Goal: Transaction & Acquisition: Purchase product/service

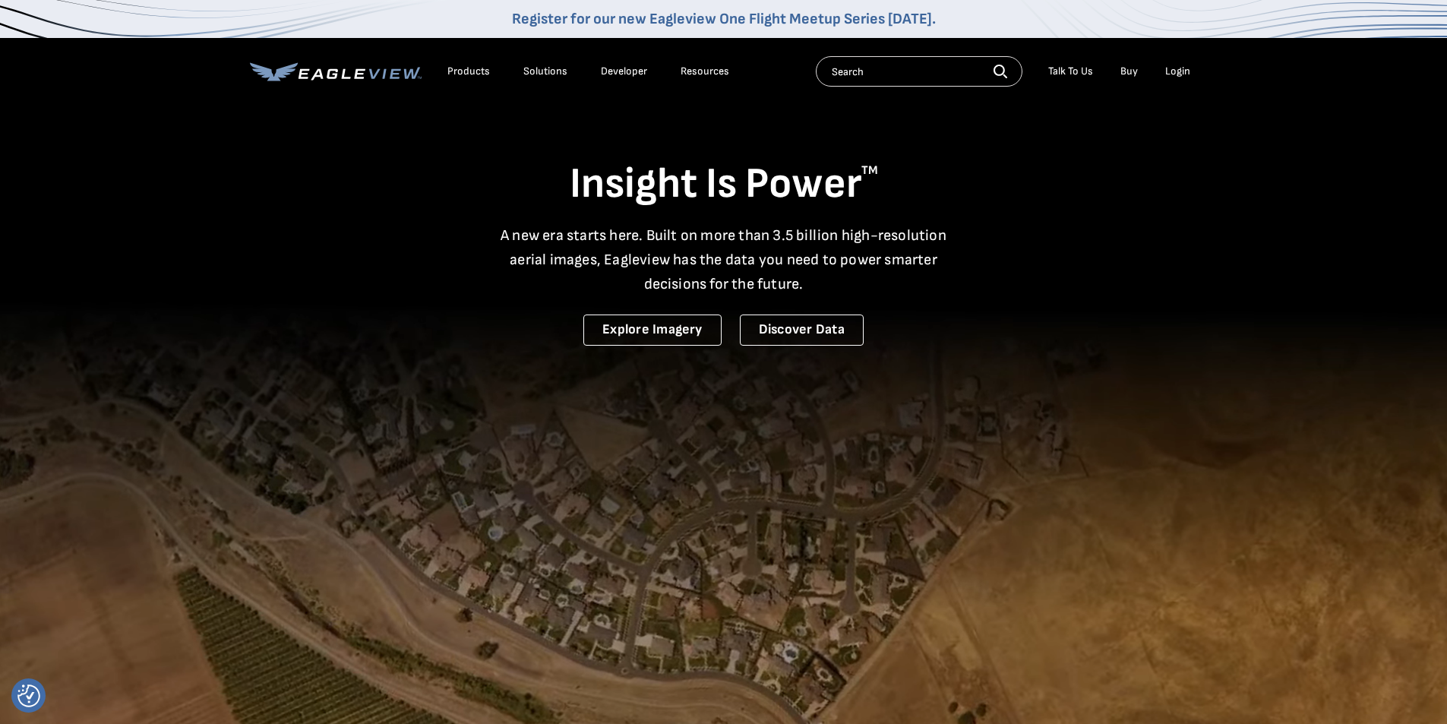
click at [1183, 73] on div "Login" at bounding box center [1177, 72] width 25 height 14
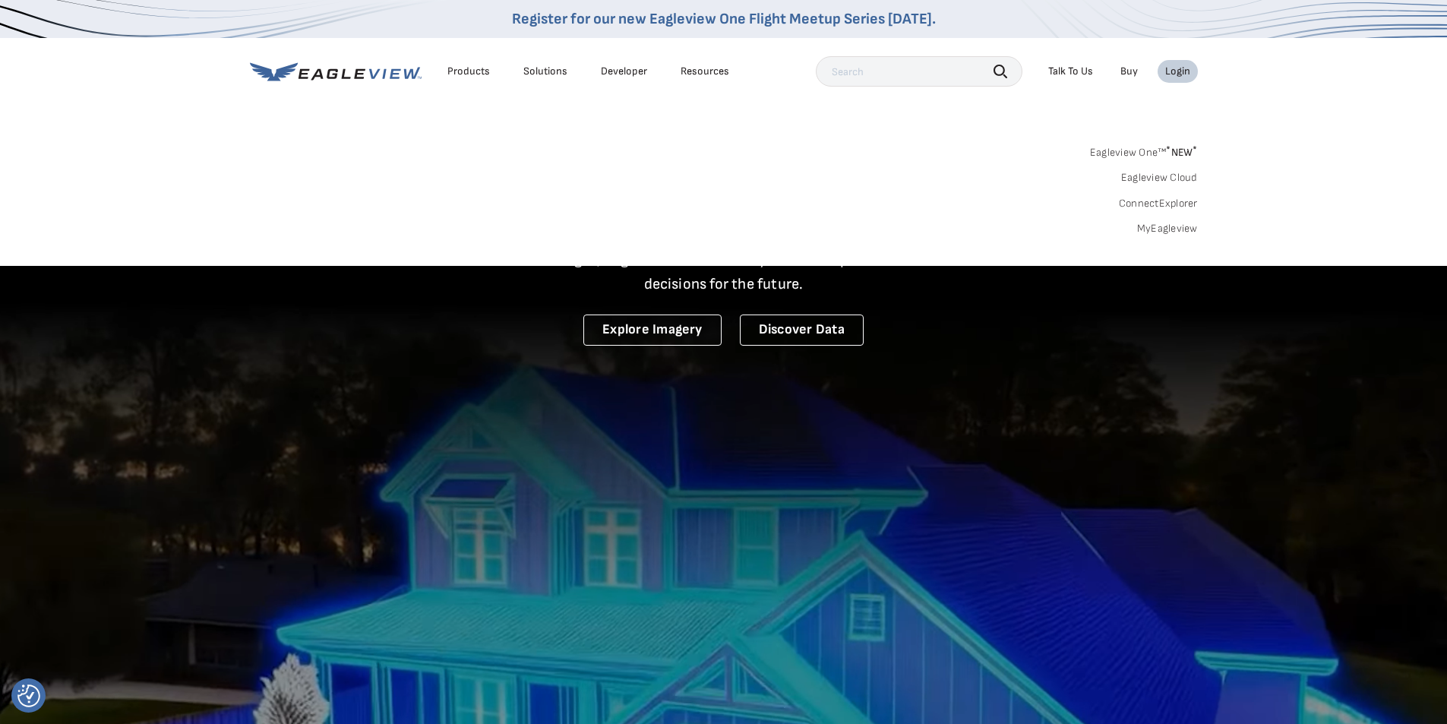
click at [1155, 226] on link "MyEagleview" at bounding box center [1167, 229] width 61 height 14
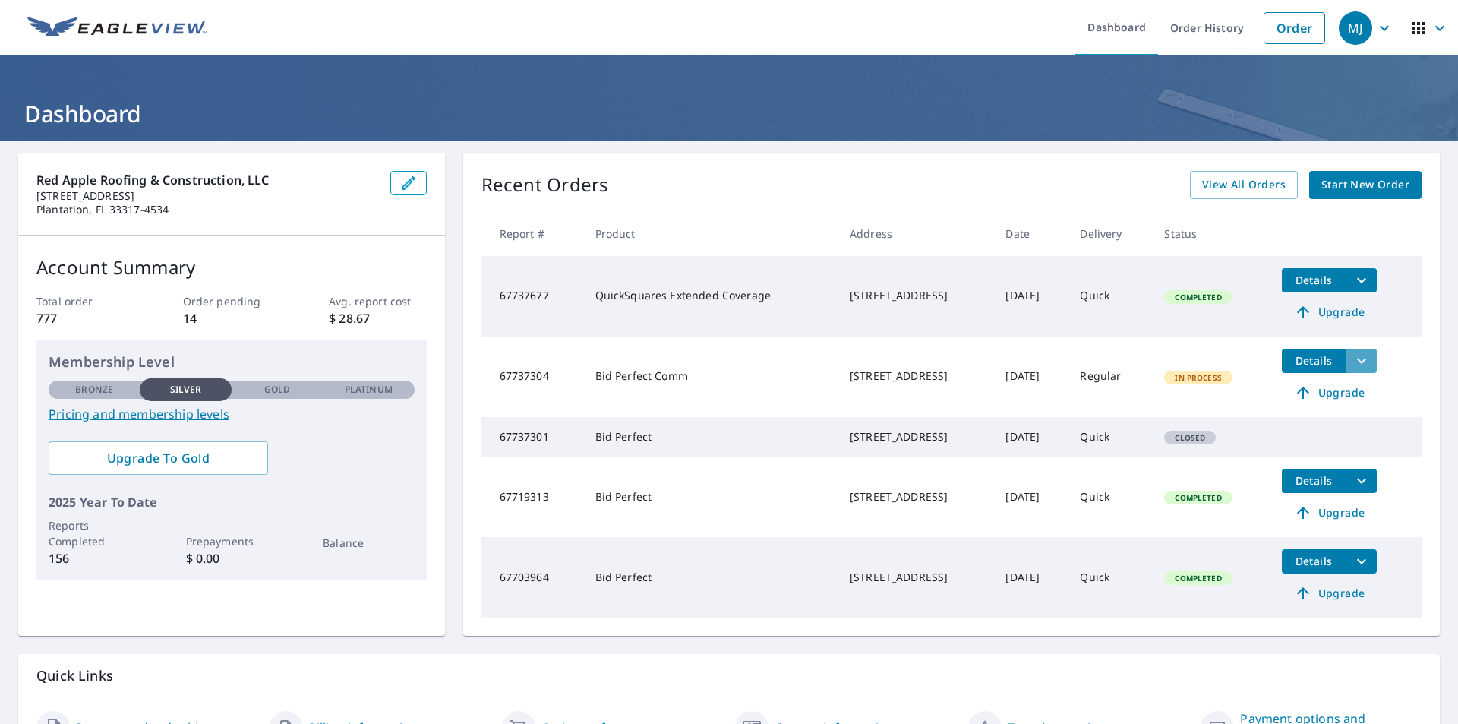
click at [1359, 368] on icon "filesDropdownBtn-67737304" at bounding box center [1362, 361] width 18 height 18
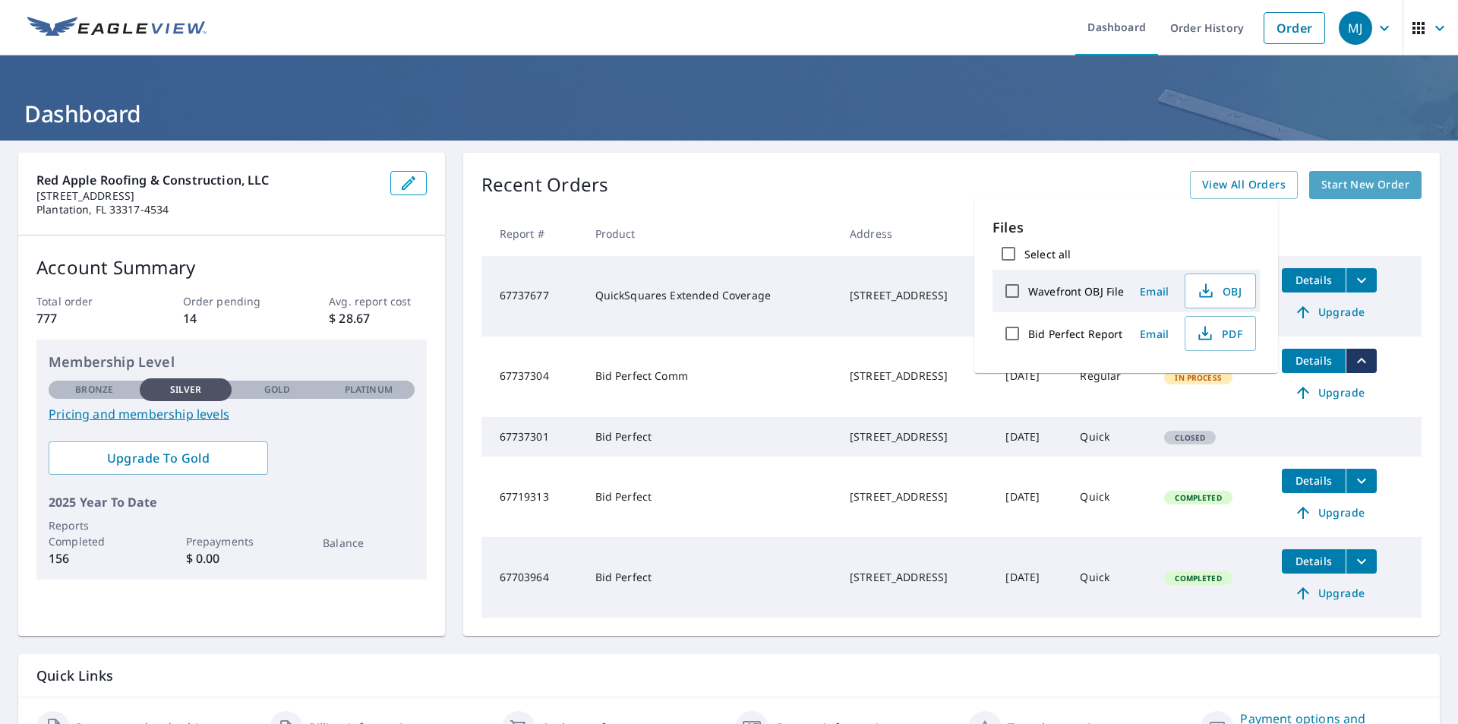
click at [1340, 188] on span "Start New Order" at bounding box center [1366, 184] width 88 height 19
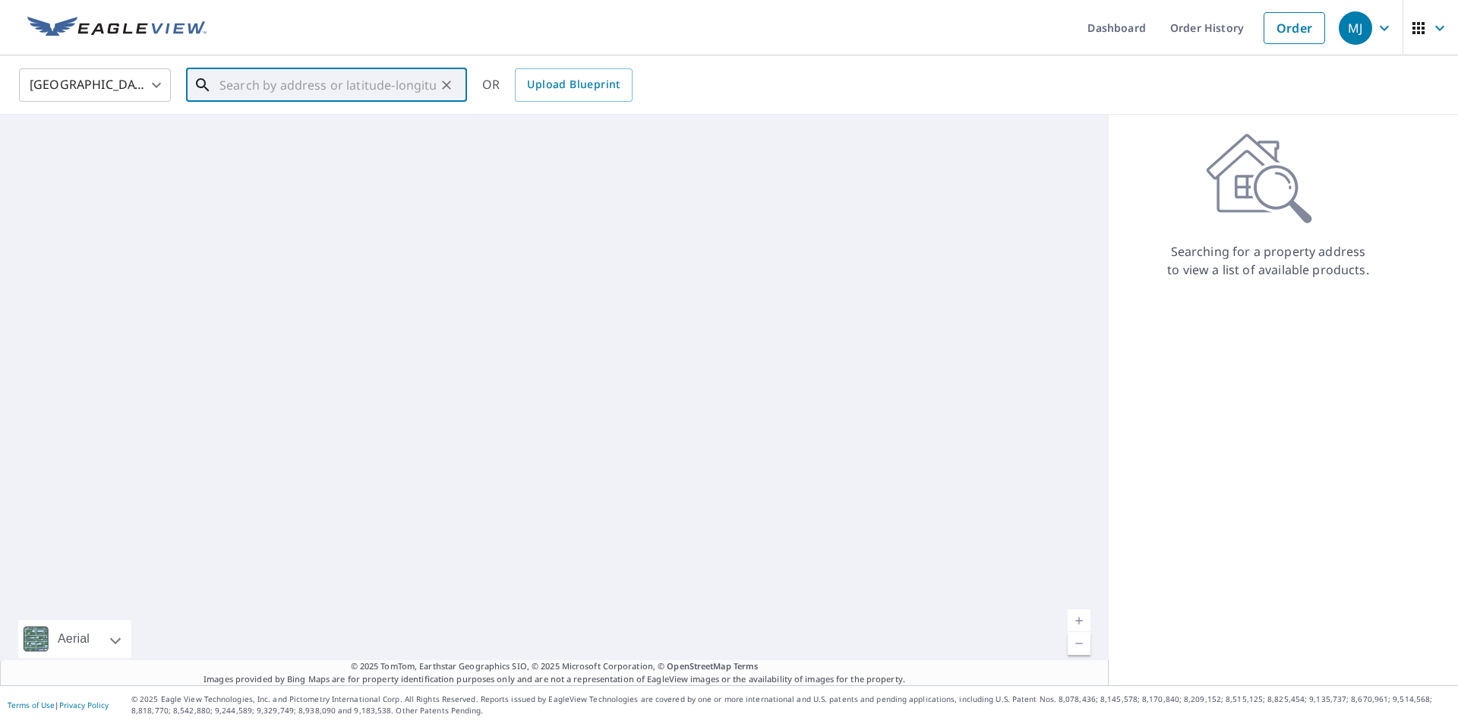
click at [373, 83] on input "text" at bounding box center [328, 85] width 216 height 43
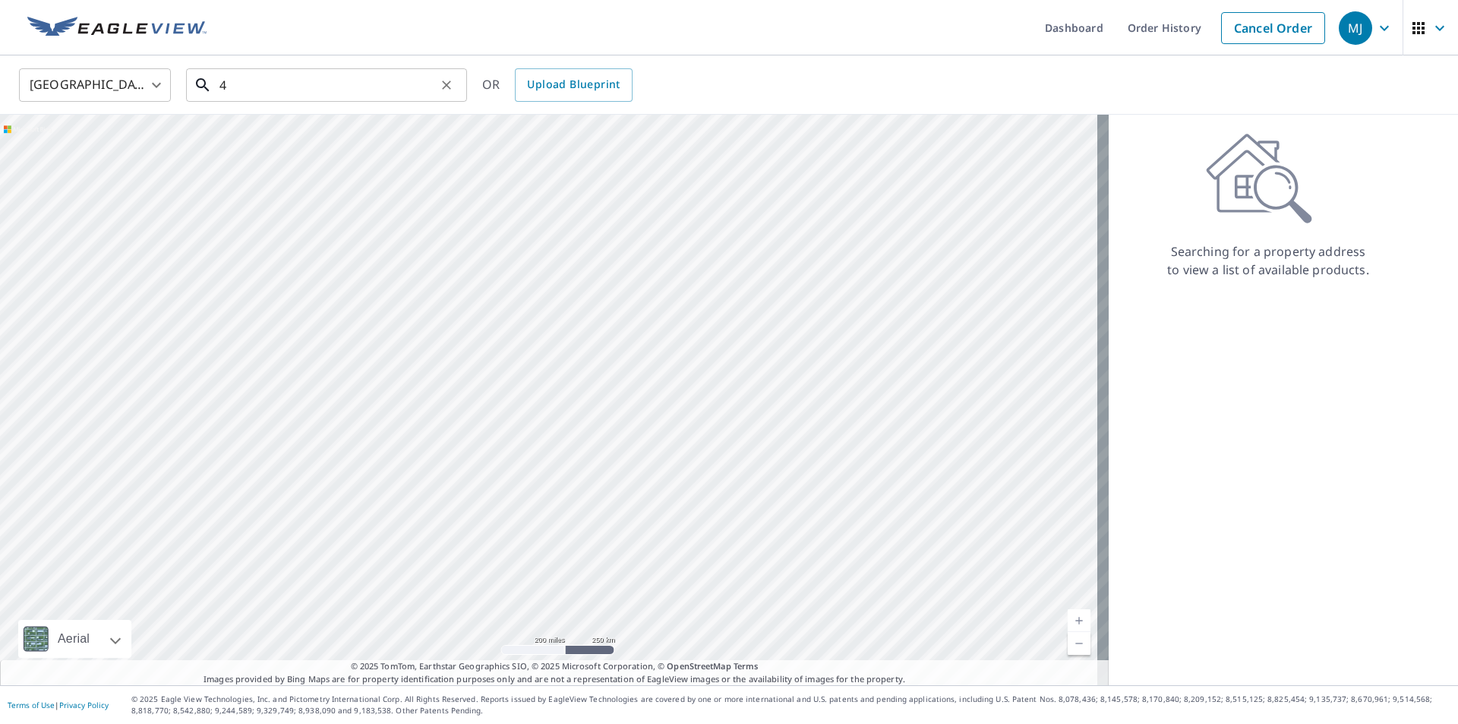
click at [294, 89] on input "4" at bounding box center [328, 85] width 216 height 43
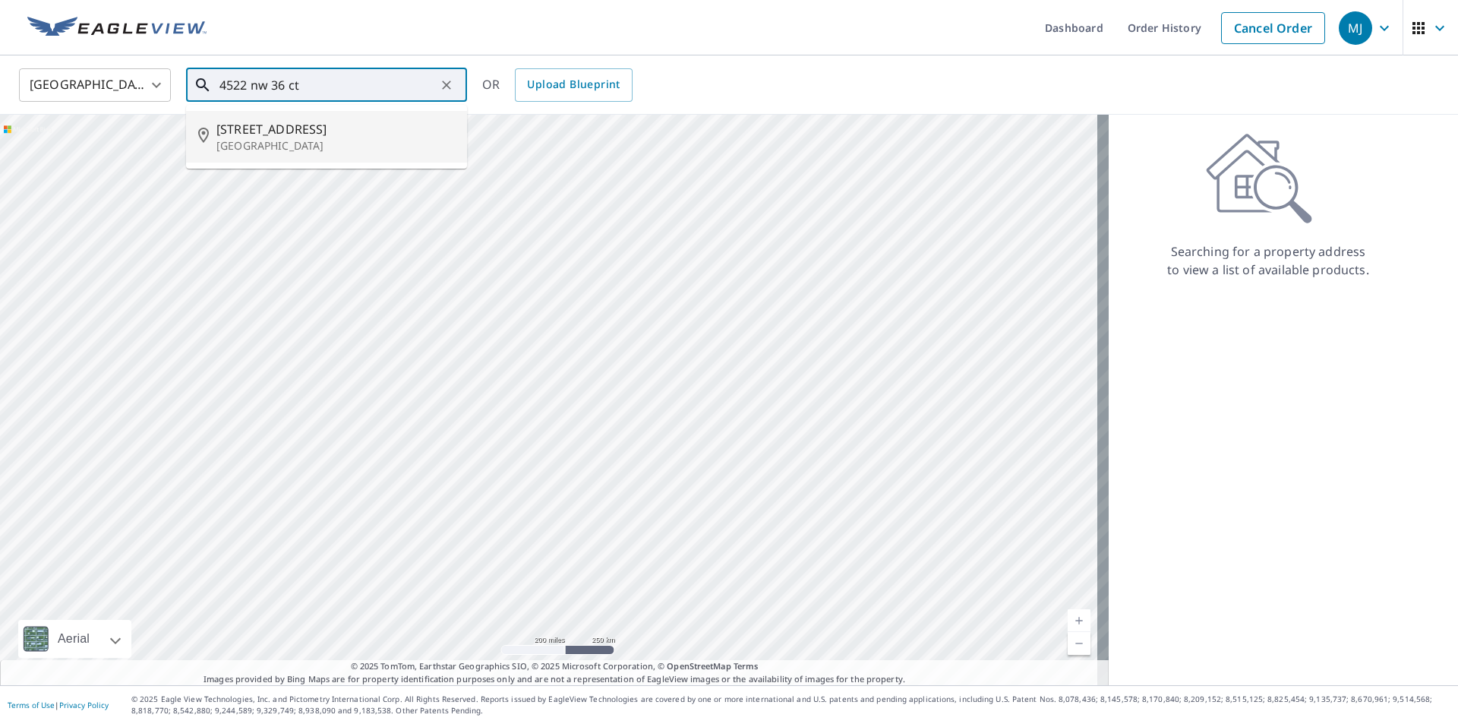
click at [270, 131] on span "[STREET_ADDRESS]" at bounding box center [335, 129] width 239 height 18
type input "[STREET_ADDRESS]"
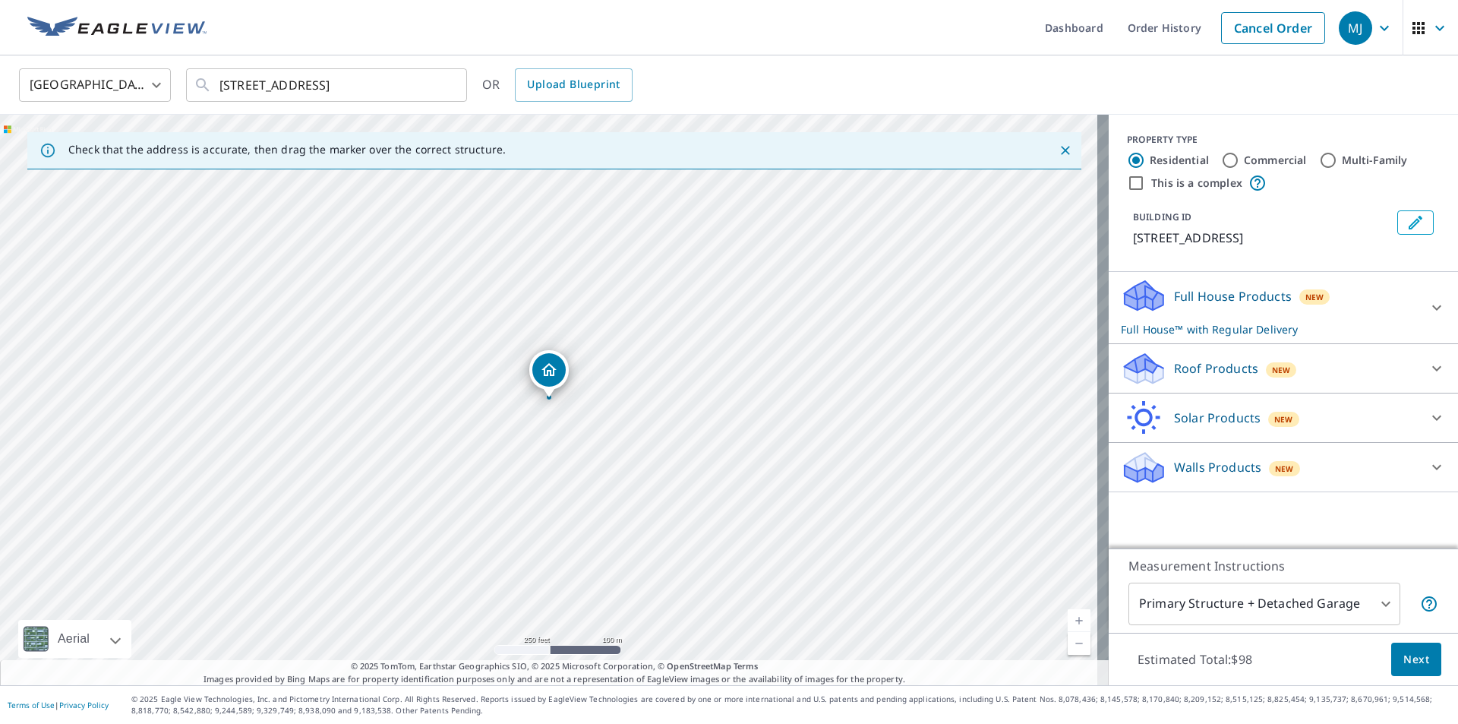
click at [1177, 378] on p "Roof Products" at bounding box center [1216, 368] width 84 height 18
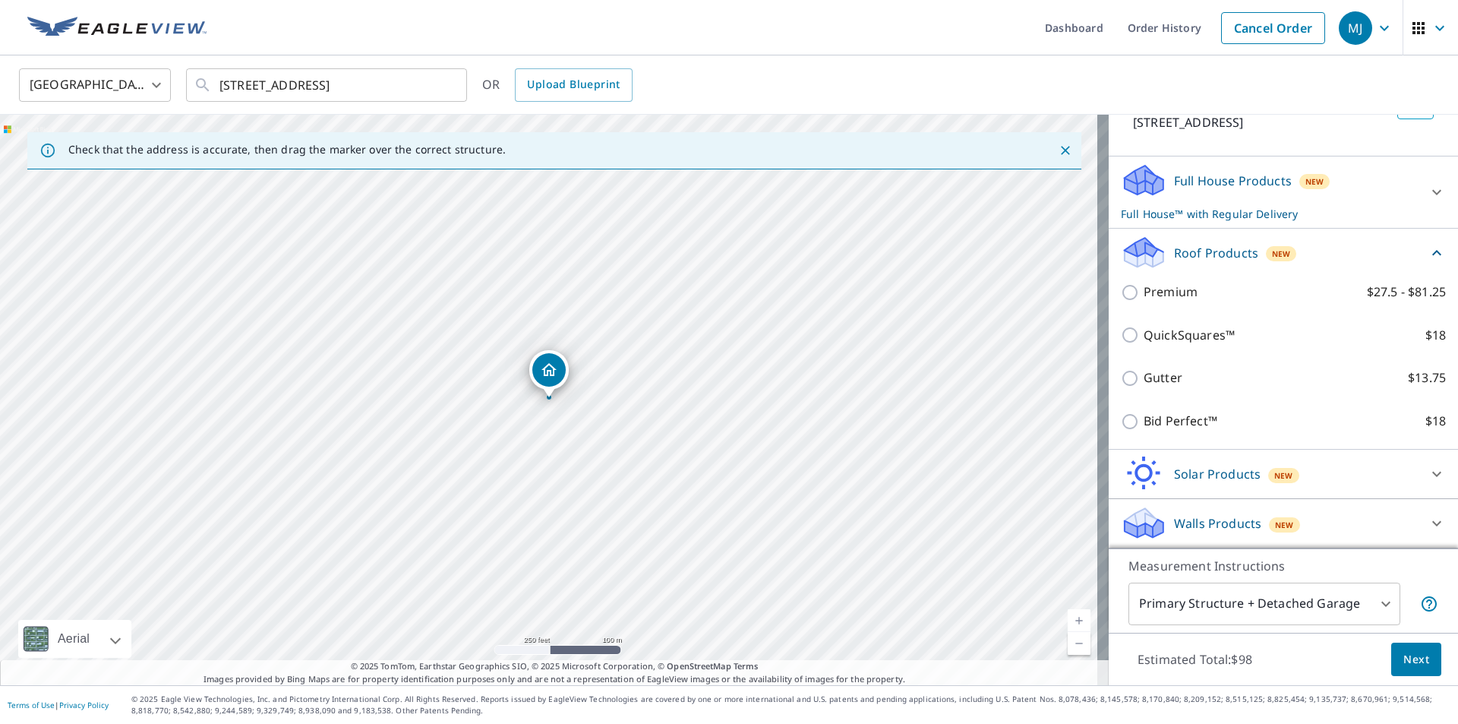
scroll to position [134, 0]
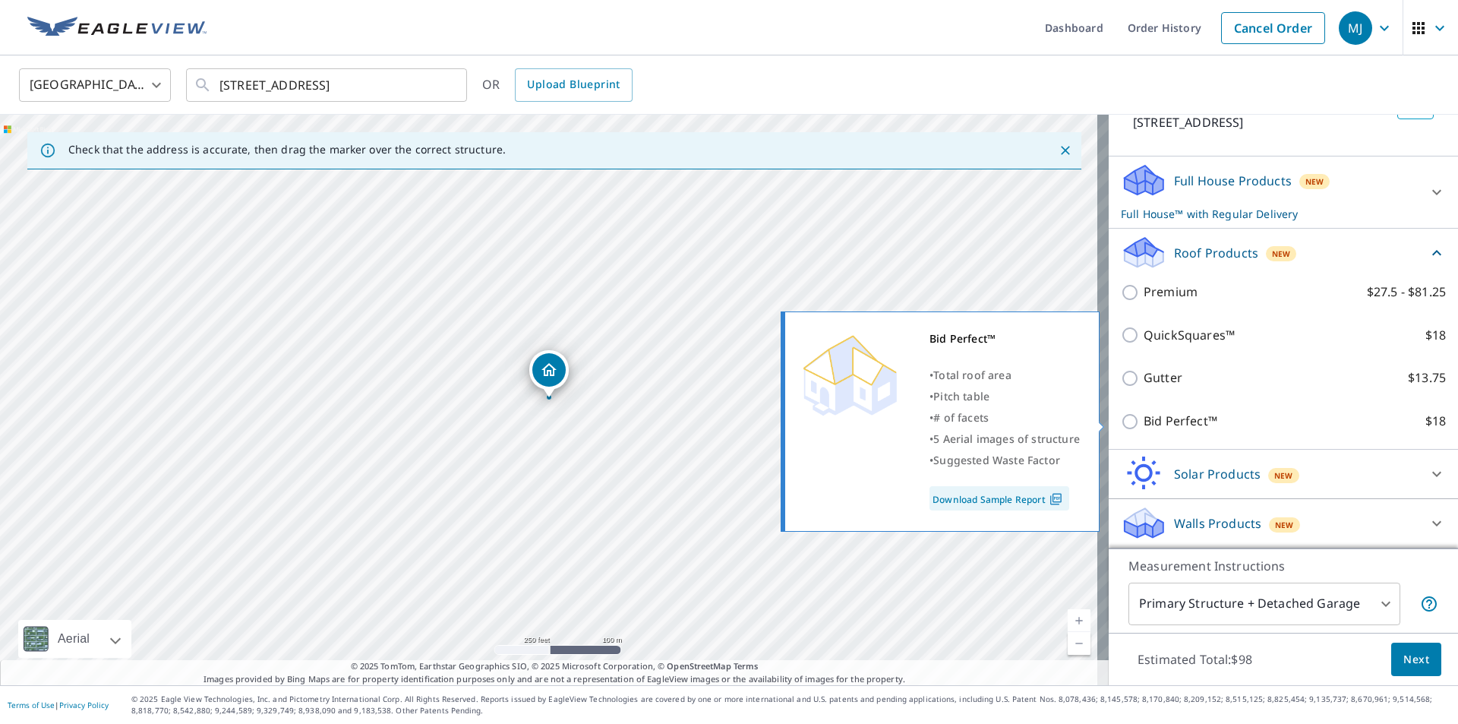
click at [1123, 424] on input "Bid Perfect™ $18" at bounding box center [1132, 421] width 23 height 18
checkbox input "true"
checkbox input "false"
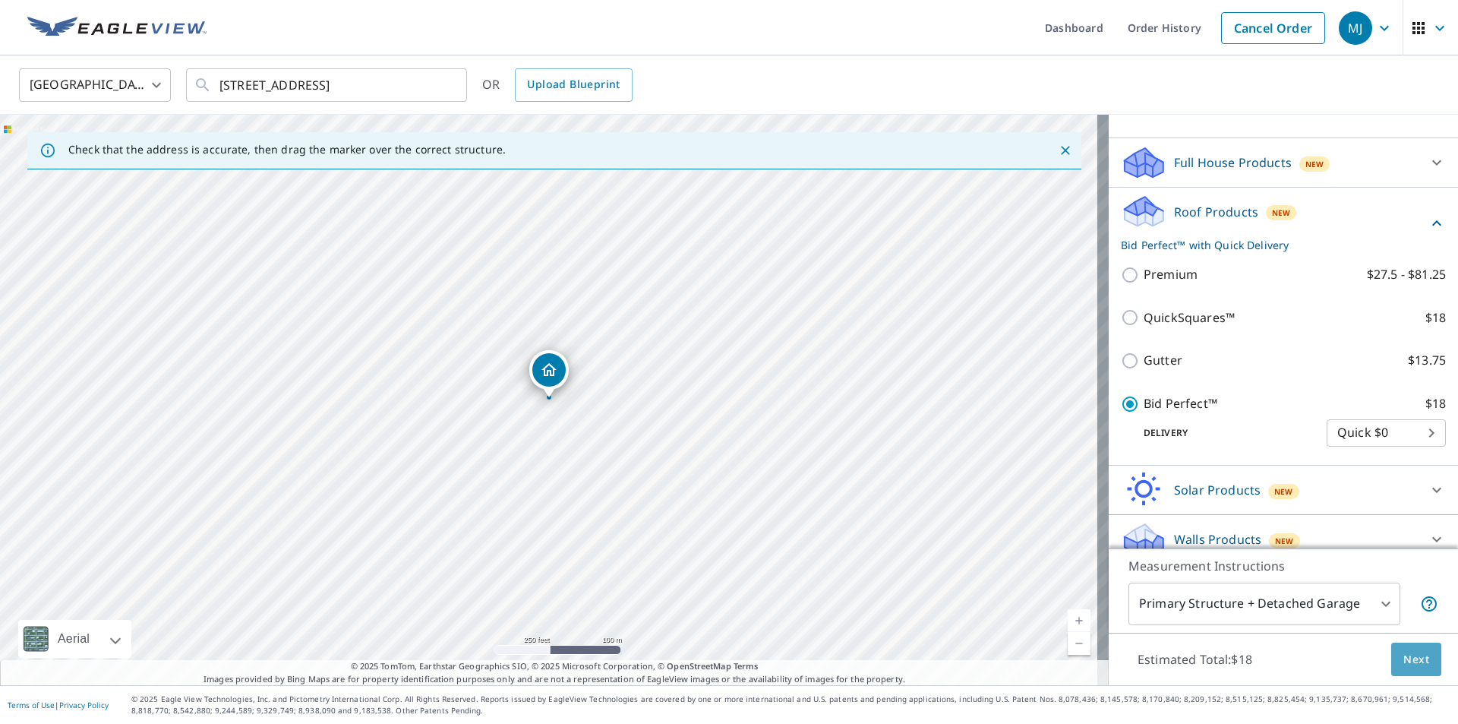
click at [1404, 665] on span "Next" at bounding box center [1417, 659] width 26 height 19
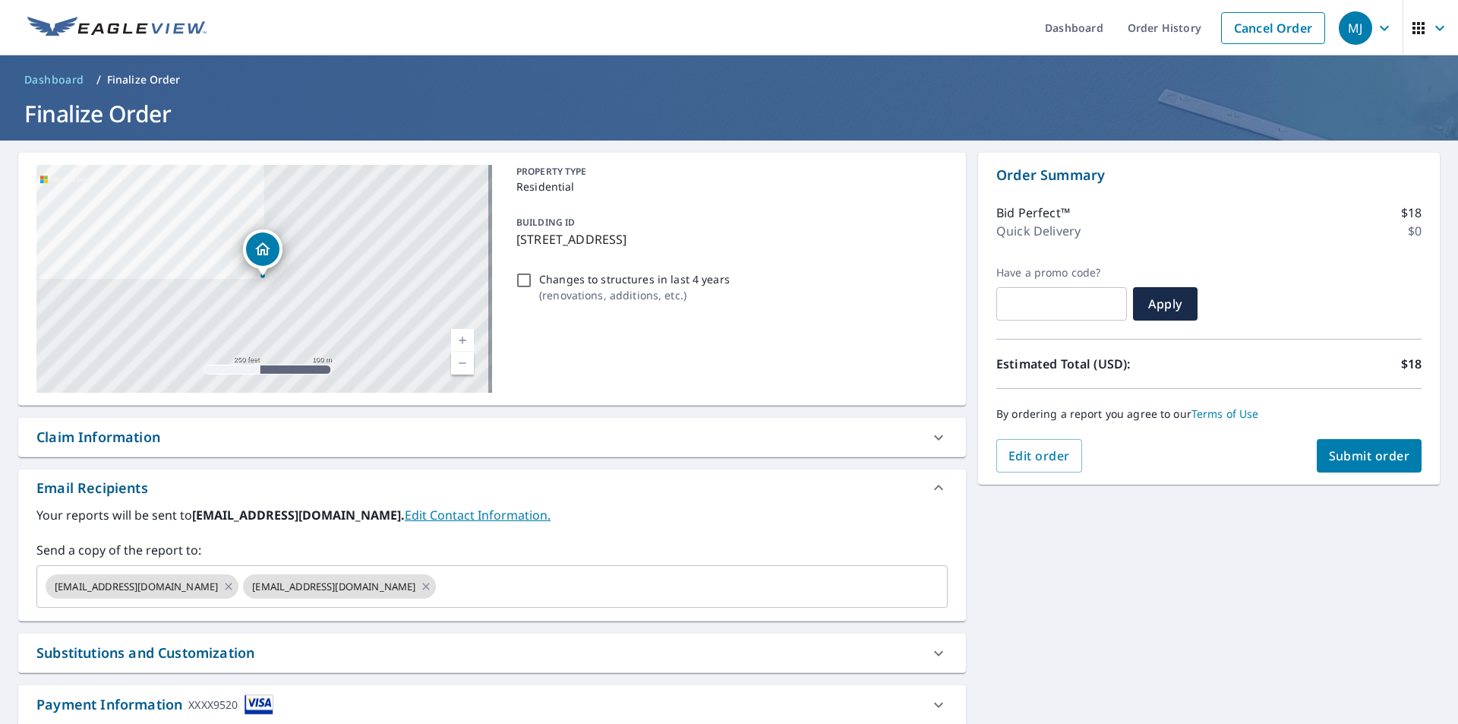
click at [324, 293] on div "[STREET_ADDRESS]" at bounding box center [264, 279] width 456 height 228
click at [1329, 460] on span "Submit order" at bounding box center [1369, 455] width 81 height 17
checkbox input "true"
